Goal: Find specific page/section: Find specific page/section

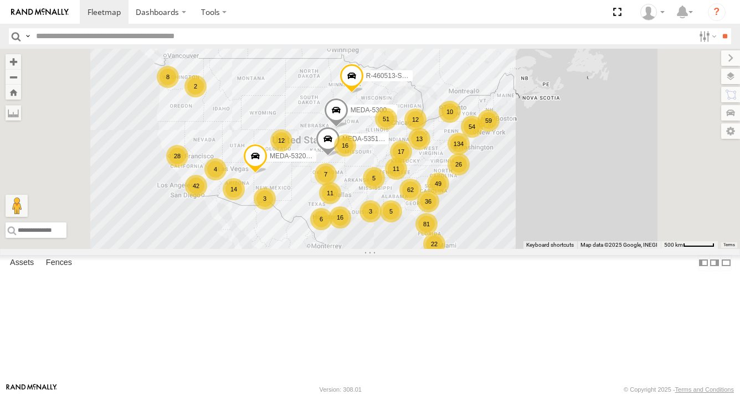
drag, startPoint x: 611, startPoint y: 236, endPoint x: 565, endPoint y: 248, distance: 48.1
click at [551, 158] on div "R-460513-Swing 62 134 MEDA-530002-Roll 22 17 59 11 36 51 42 81 16 14 49 16 11 1…" at bounding box center [703, 158] width 740 height 0
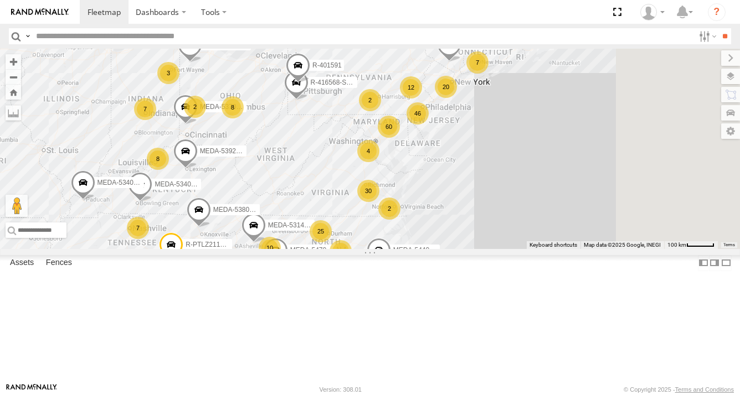
drag, startPoint x: 576, startPoint y: 214, endPoint x: 479, endPoint y: 287, distance: 121.8
click at [458, 249] on div "R-460513-Swing MEDA-530002-Roll MEDA-535101-Roll MEDA-532003-Roll 52 60 20 30 4…" at bounding box center [370, 149] width 740 height 200
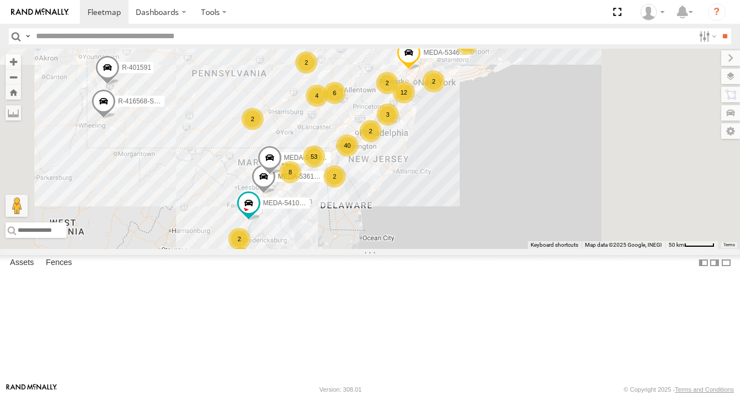
drag, startPoint x: 516, startPoint y: 219, endPoint x: 503, endPoint y: 220, distance: 12.8
click at [514, 221] on div "R-460513-Swing MEDA-530002-Roll MEDA-535101-Roll MEDA-532003-Roll MEDA-534027-R…" at bounding box center [370, 149] width 740 height 200
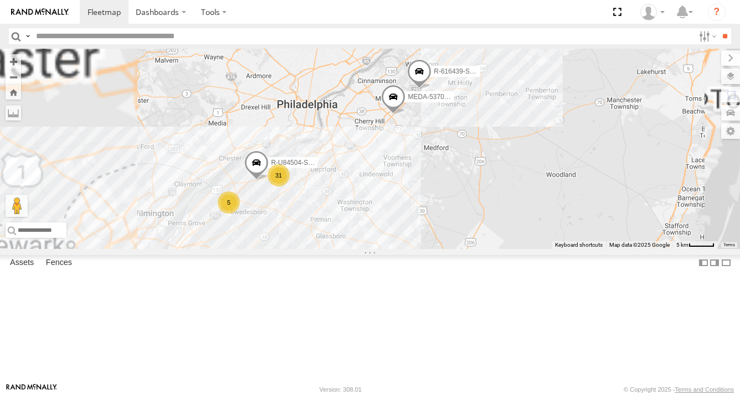
drag, startPoint x: 450, startPoint y: 276, endPoint x: 456, endPoint y: 191, distance: 85.5
click at [473, 163] on div "R-460513-Swing MEDA-530002-Roll MEDA-535101-Roll MEDA-532003-Roll MEDA-534027-R…" at bounding box center [370, 149] width 740 height 200
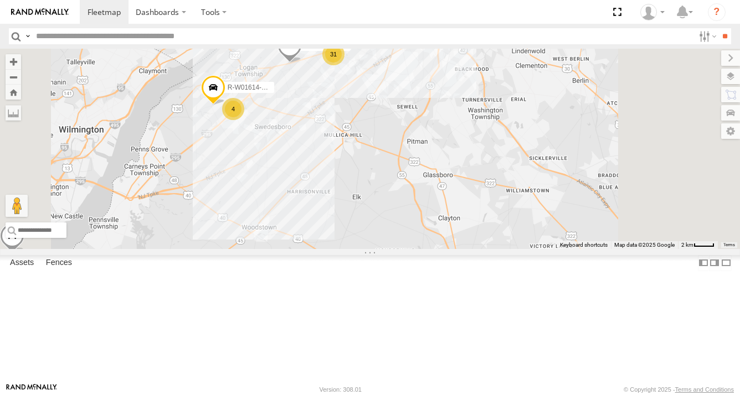
drag, startPoint x: 371, startPoint y: 213, endPoint x: 380, endPoint y: 217, distance: 9.7
click at [380, 217] on div "R-460513-Swing MEDA-530002-Roll MEDA-535101-Roll MEDA-532003-Roll MEDA-534027-R…" at bounding box center [370, 149] width 740 height 200
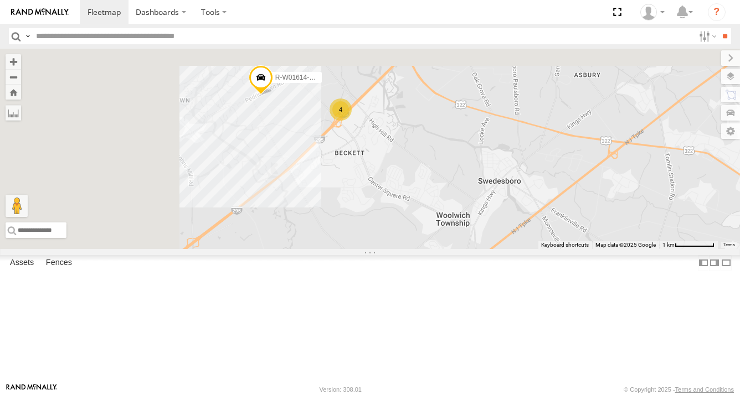
drag, startPoint x: 363, startPoint y: 183, endPoint x: 422, endPoint y: 284, distance: 117.2
click at [422, 249] on div "R-460513-Swing MEDA-530002-Roll MEDA-535101-Roll MEDA-532003-Roll MEDA-534027-R…" at bounding box center [370, 149] width 740 height 200
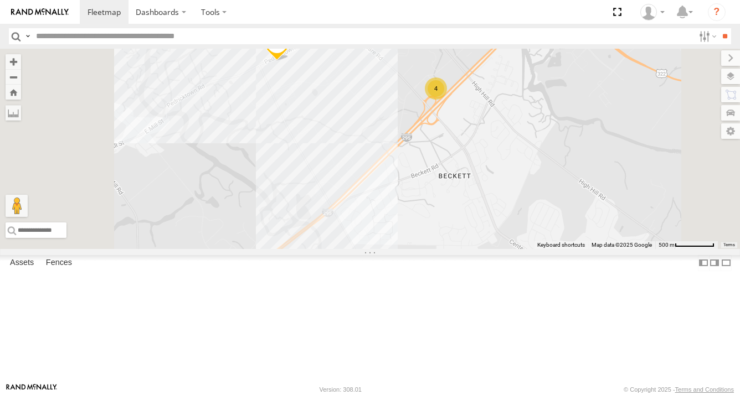
click at [343, 47] on span "R-W01614-Swing" at bounding box center [317, 43] width 52 height 8
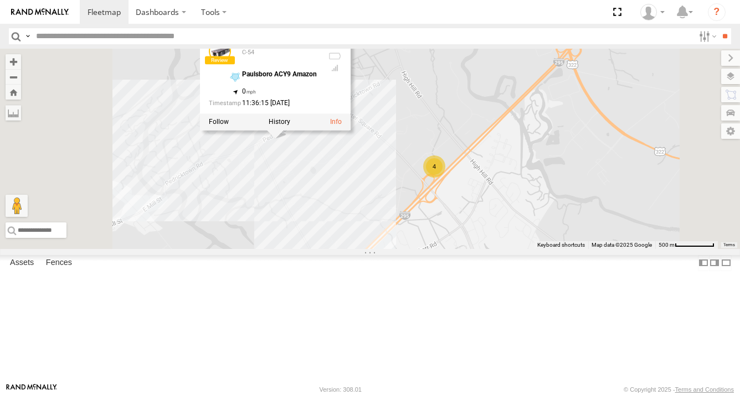
drag, startPoint x: 510, startPoint y: 178, endPoint x: 509, endPoint y: 254, distance: 75.9
click at [509, 249] on div "R-460513-Swing MEDA-530002-Roll MEDA-535101-Roll MEDA-532003-Roll MEDA-534027-R…" at bounding box center [370, 149] width 740 height 200
click at [531, 149] on div "R-460513-Swing MEDA-530002-Roll MEDA-535101-Roll MEDA-532003-Roll MEDA-534027-R…" at bounding box center [370, 149] width 740 height 200
